Goal: Check status

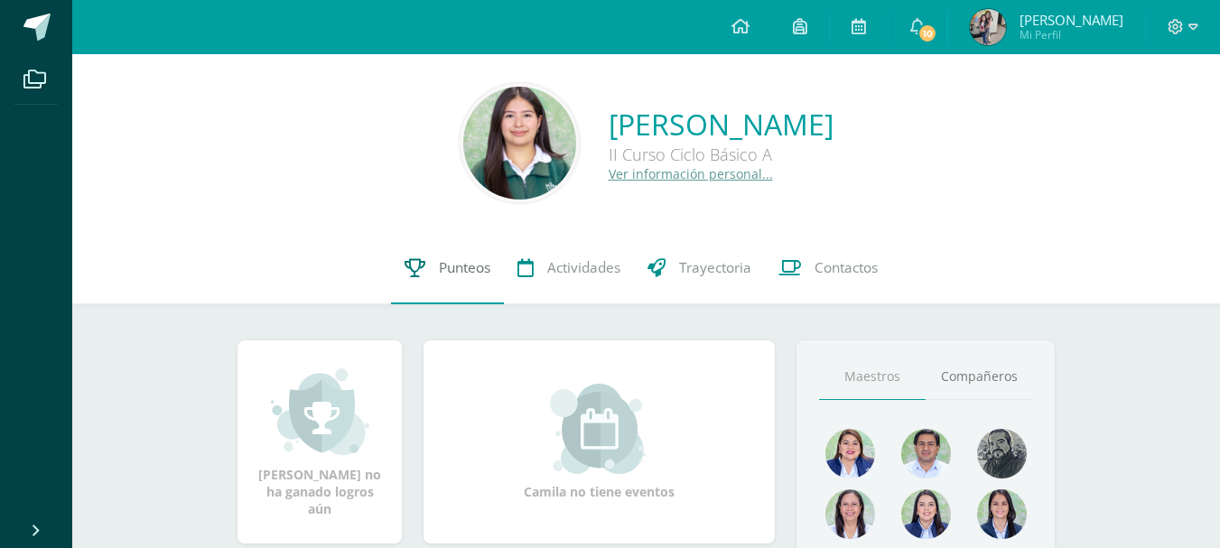
click at [413, 269] on icon at bounding box center [414, 267] width 21 height 19
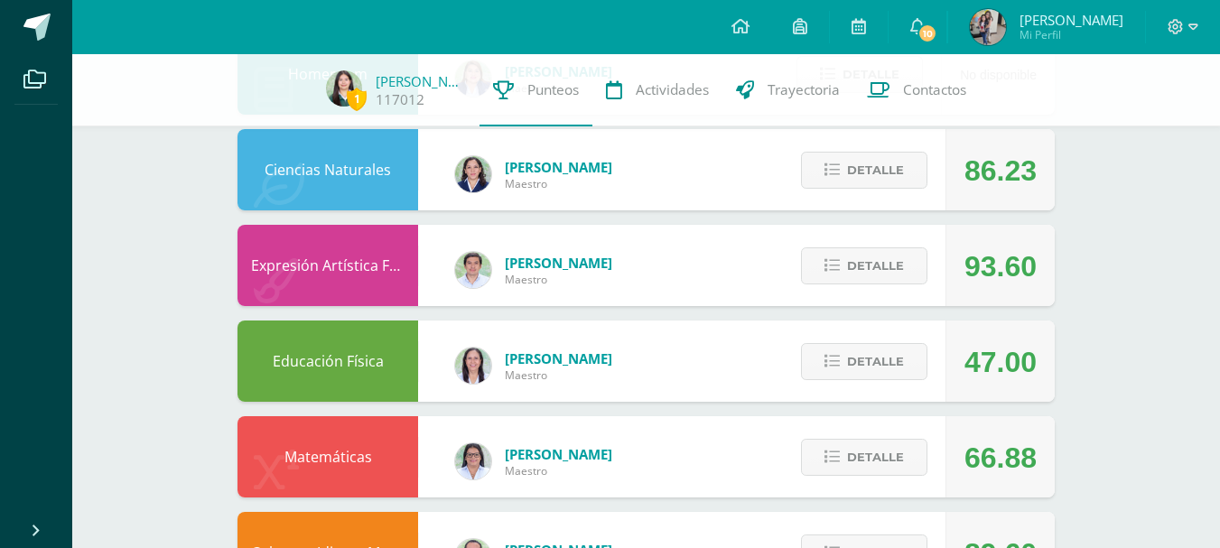
scroll to position [1019, 0]
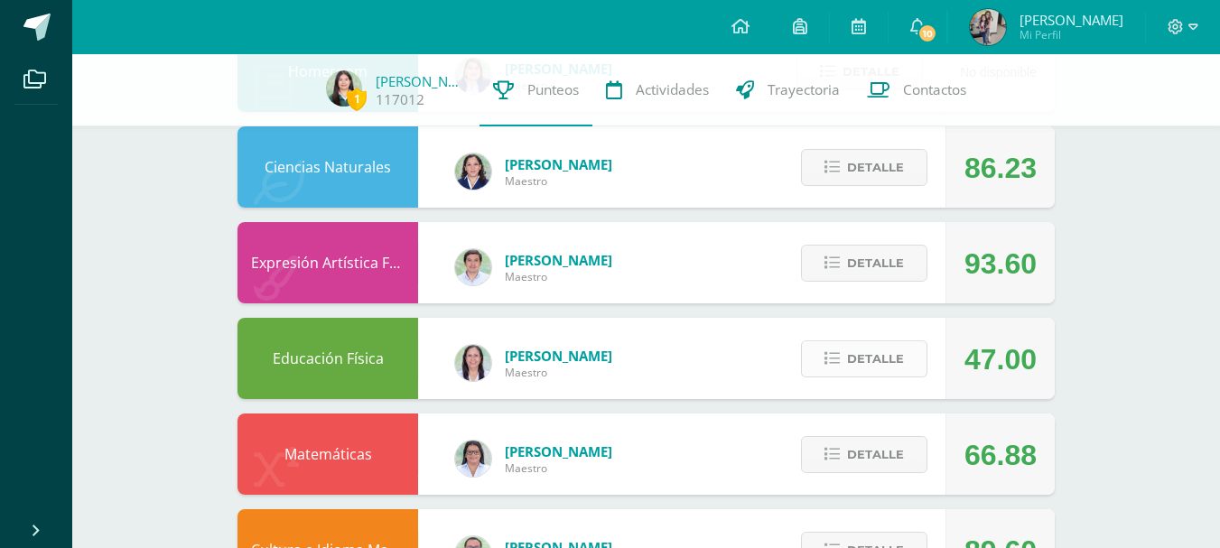
click at [887, 358] on span "Detalle" at bounding box center [875, 358] width 57 height 33
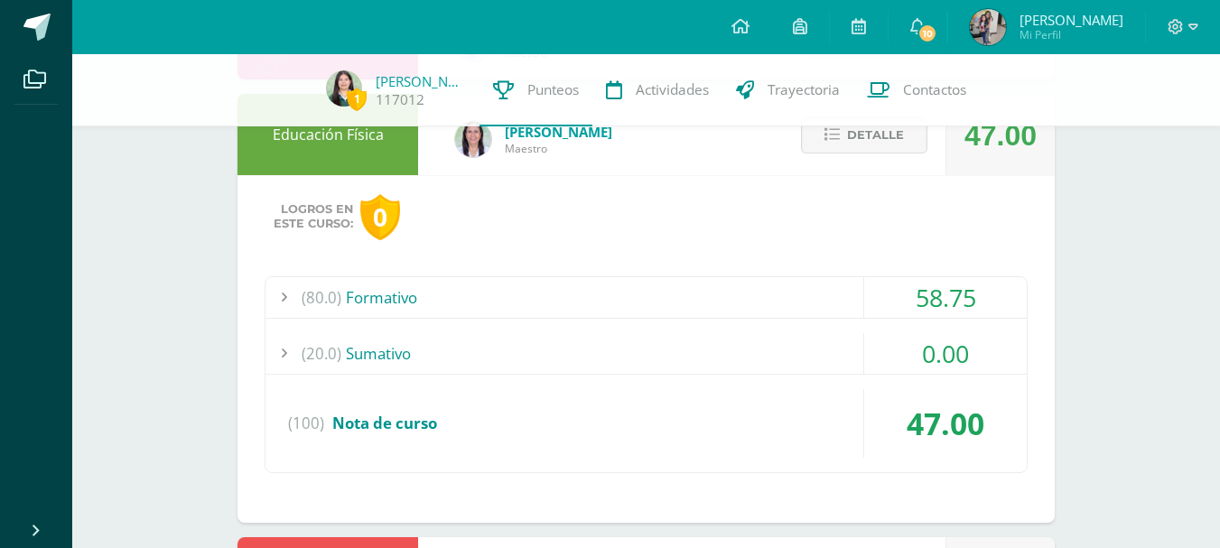
scroll to position [1261, 0]
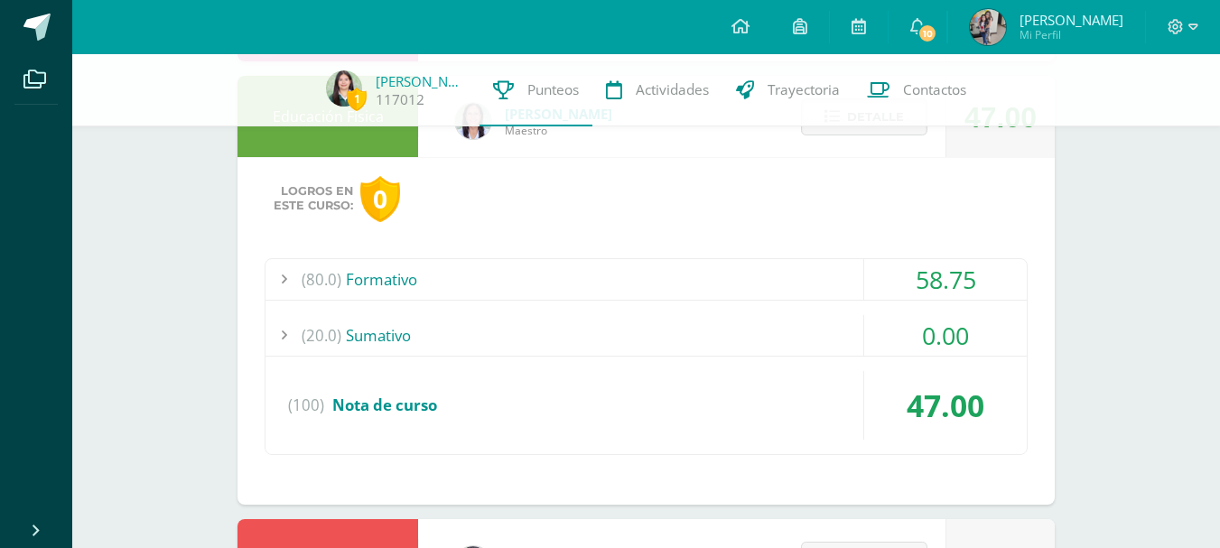
click at [948, 336] on div "0.00" at bounding box center [945, 335] width 163 height 41
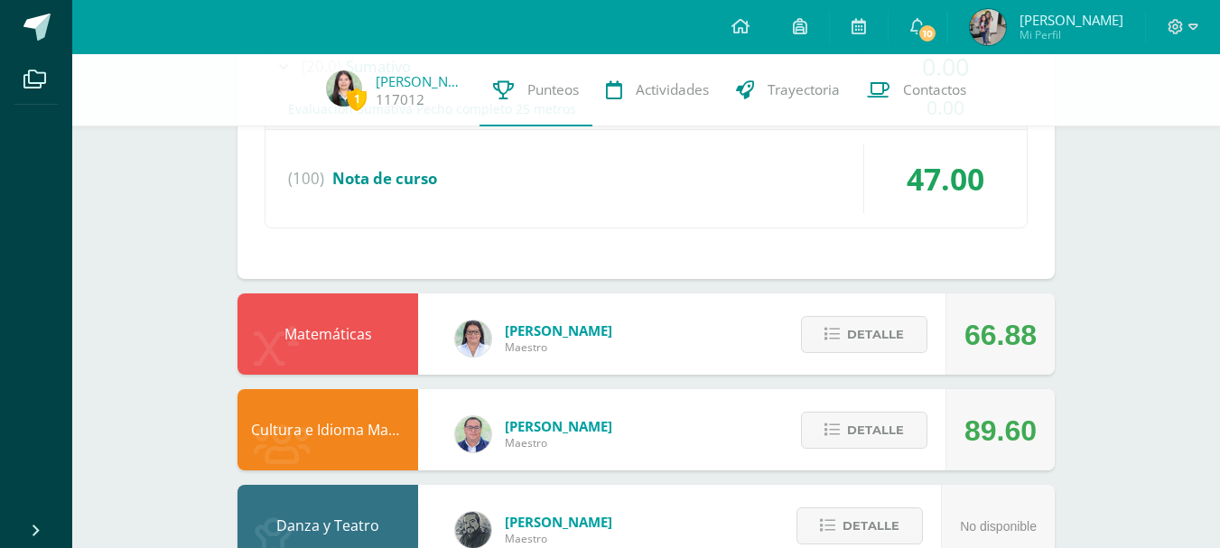
scroll to position [1584, 0]
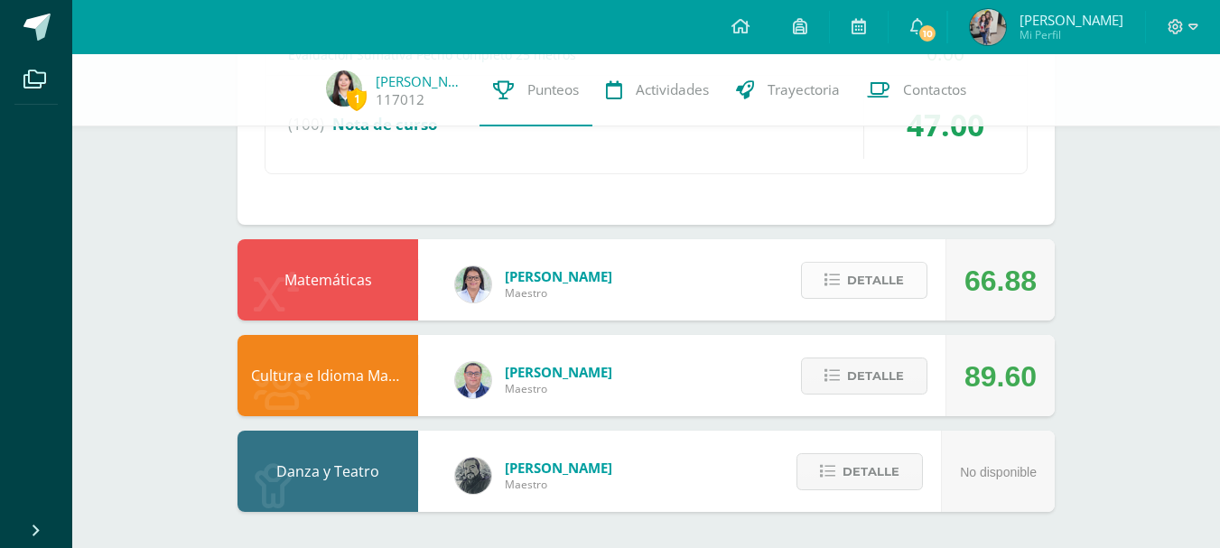
click at [917, 283] on button "Detalle" at bounding box center [864, 280] width 126 height 37
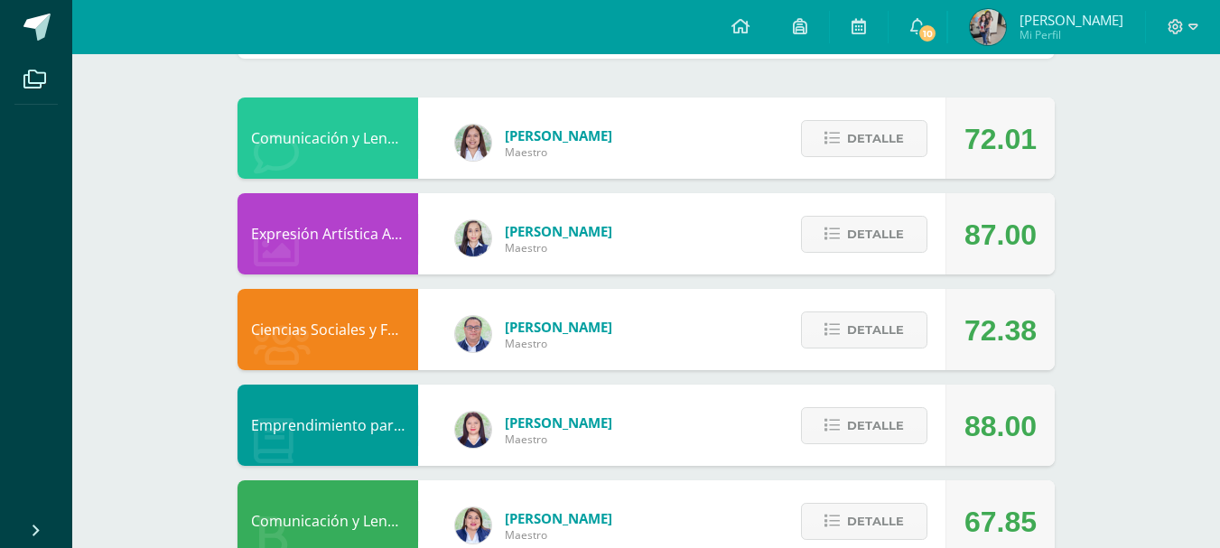
scroll to position [0, 0]
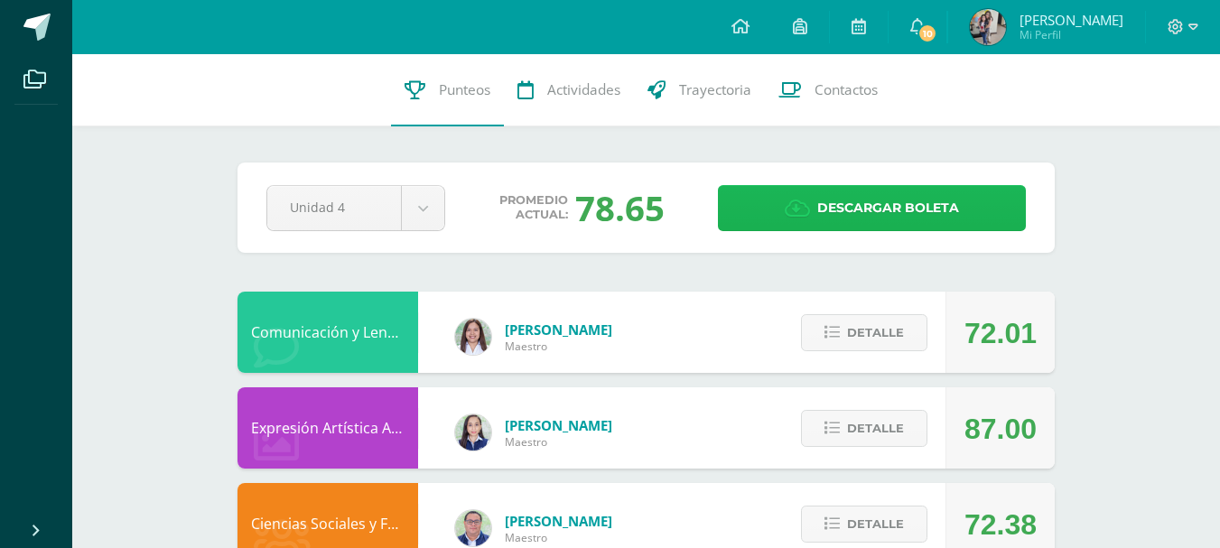
click at [824, 195] on span "Descargar boleta" at bounding box center [888, 208] width 142 height 44
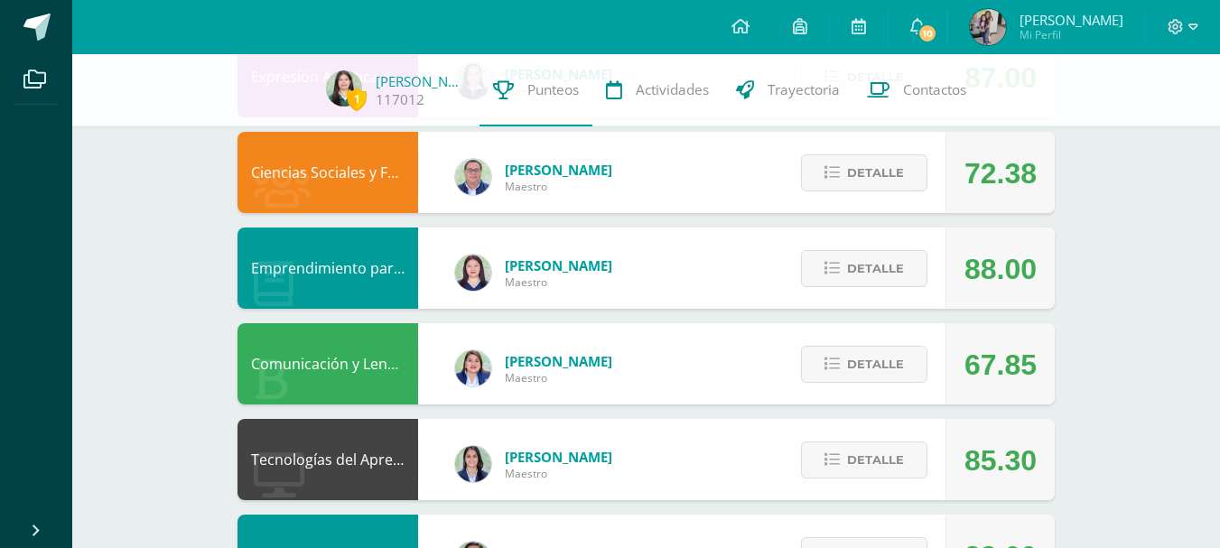
scroll to position [386, 0]
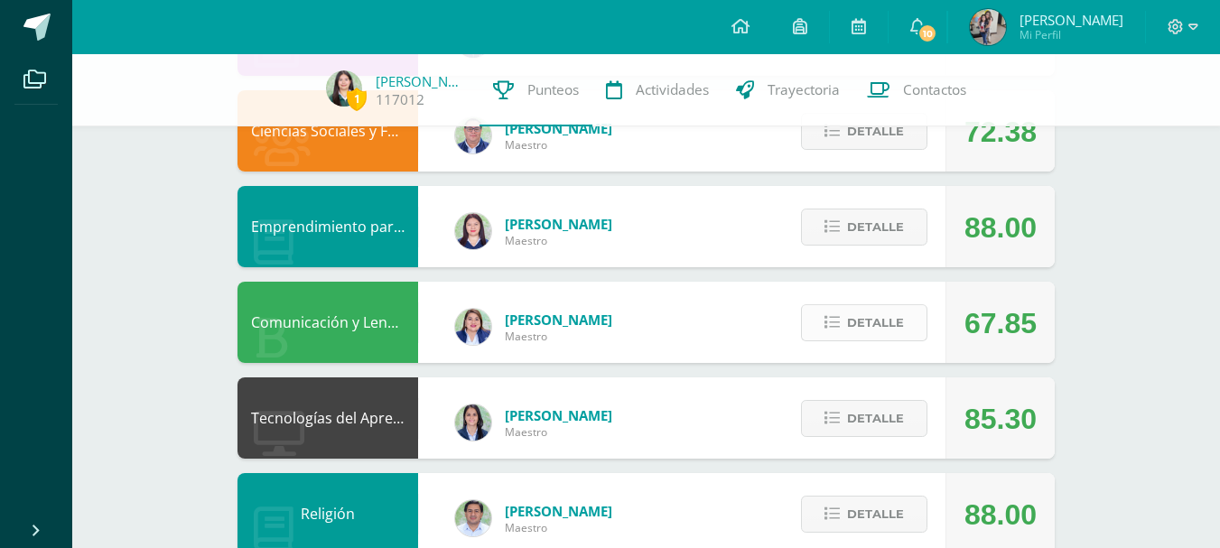
click at [852, 330] on span "Detalle" at bounding box center [875, 322] width 57 height 33
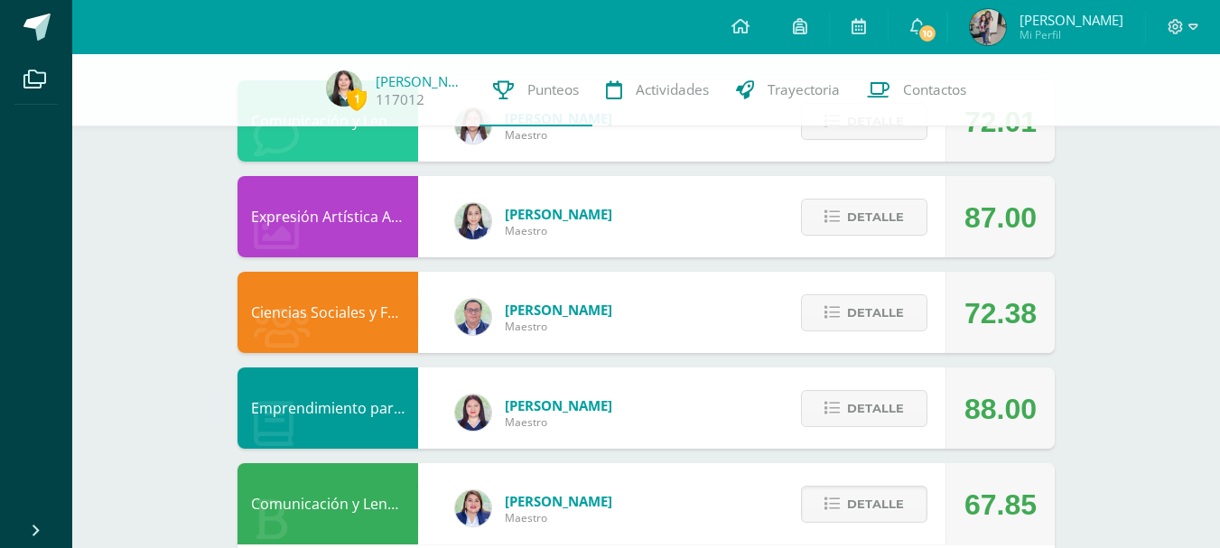
scroll to position [158, 0]
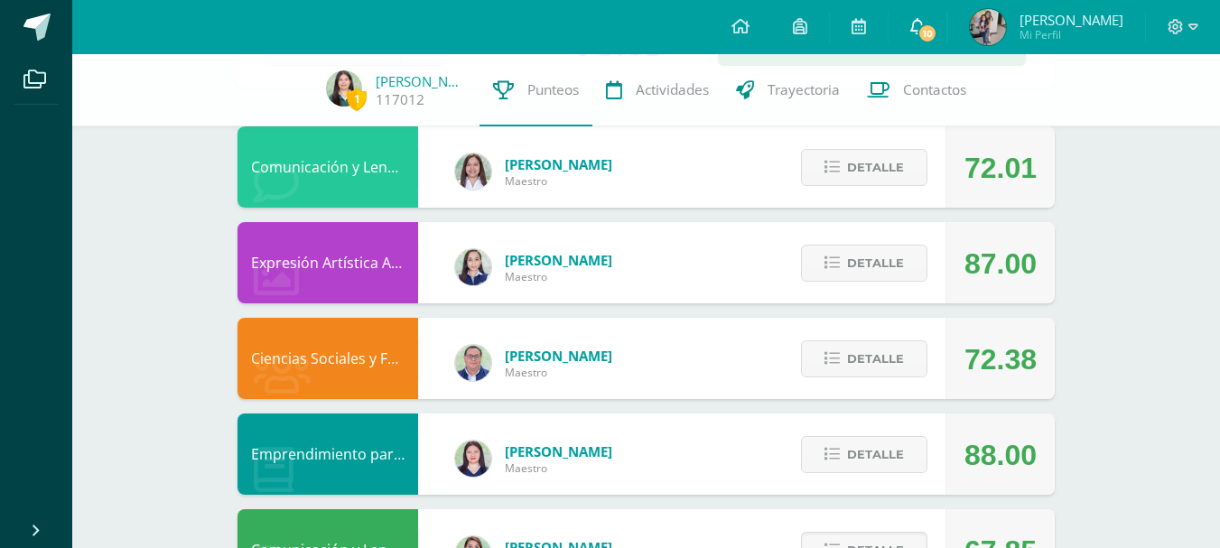
click at [925, 35] on span at bounding box center [917, 27] width 14 height 20
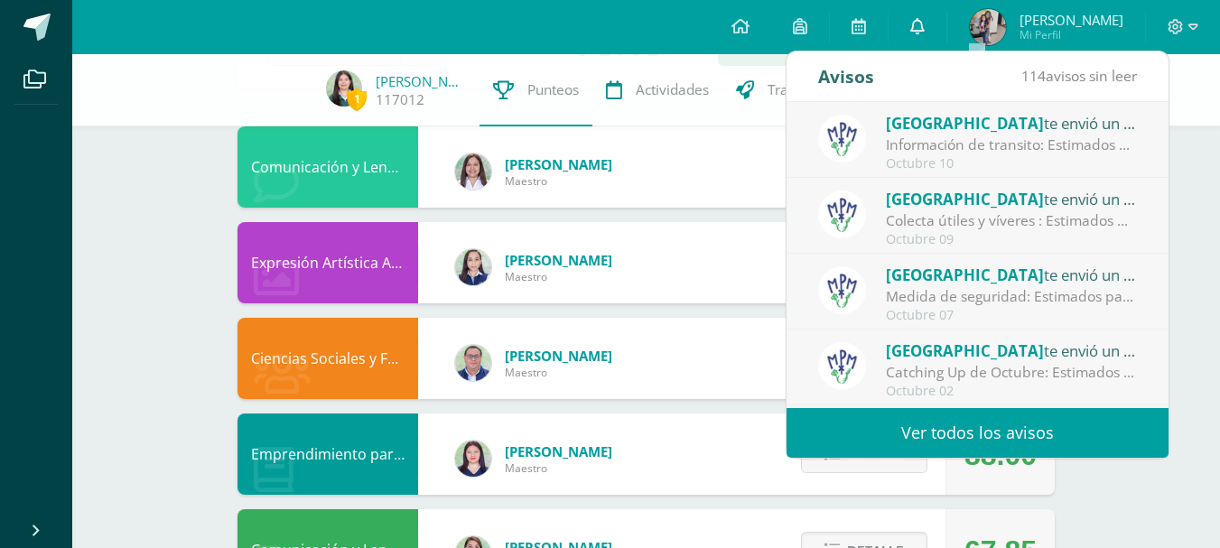
click at [925, 35] on span at bounding box center [917, 27] width 14 height 20
click at [925, 29] on icon at bounding box center [917, 26] width 14 height 16
click at [925, 23] on icon at bounding box center [917, 26] width 14 height 16
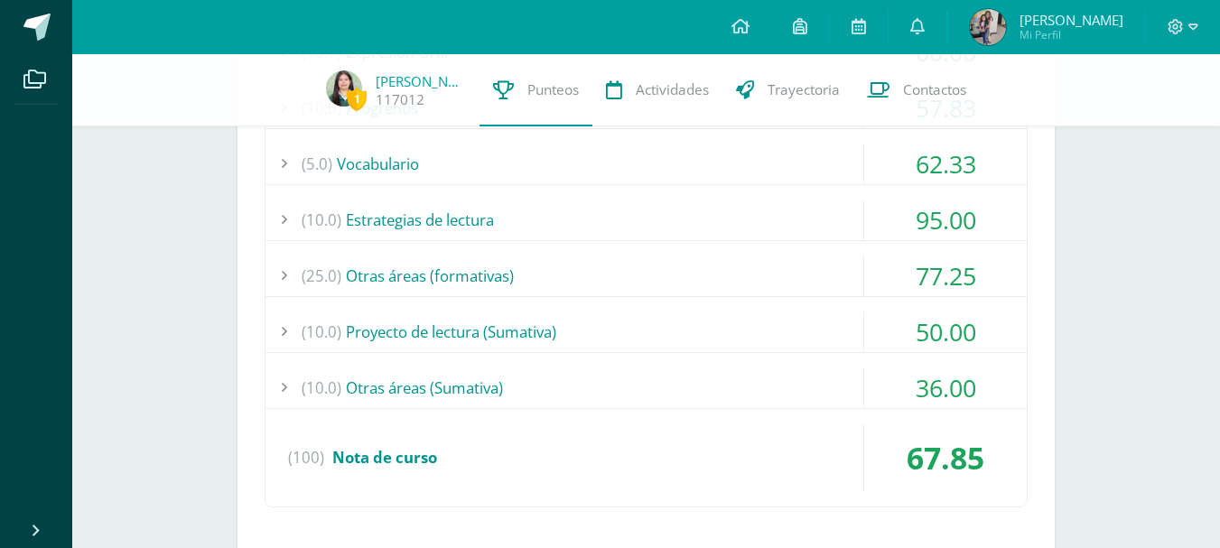
scroll to position [910, 0]
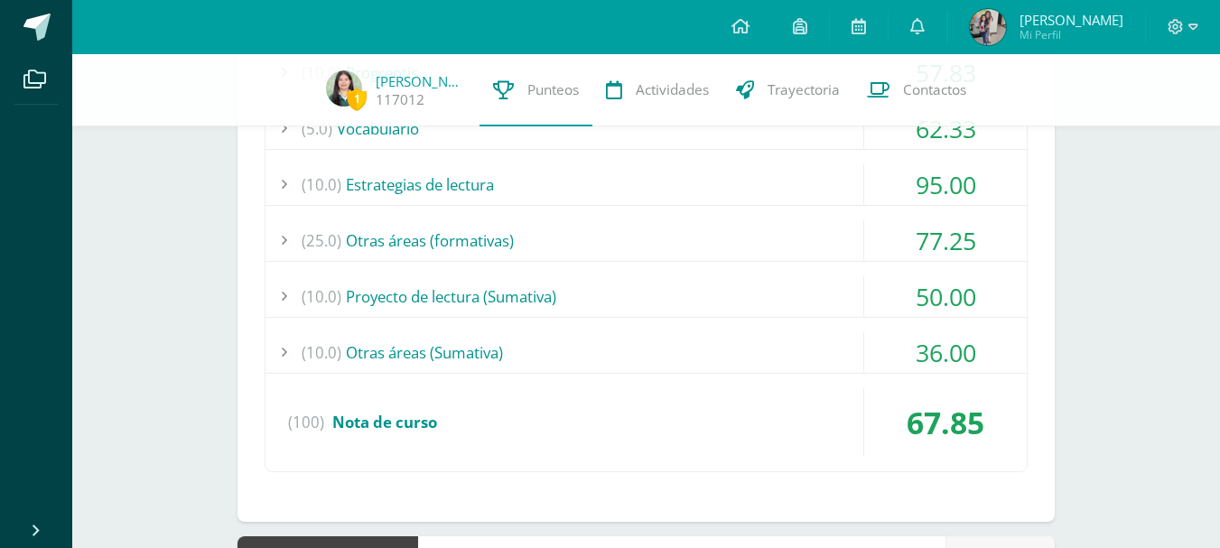
click at [973, 297] on div "50.00" at bounding box center [945, 296] width 163 height 41
